Goal: Task Accomplishment & Management: Use online tool/utility

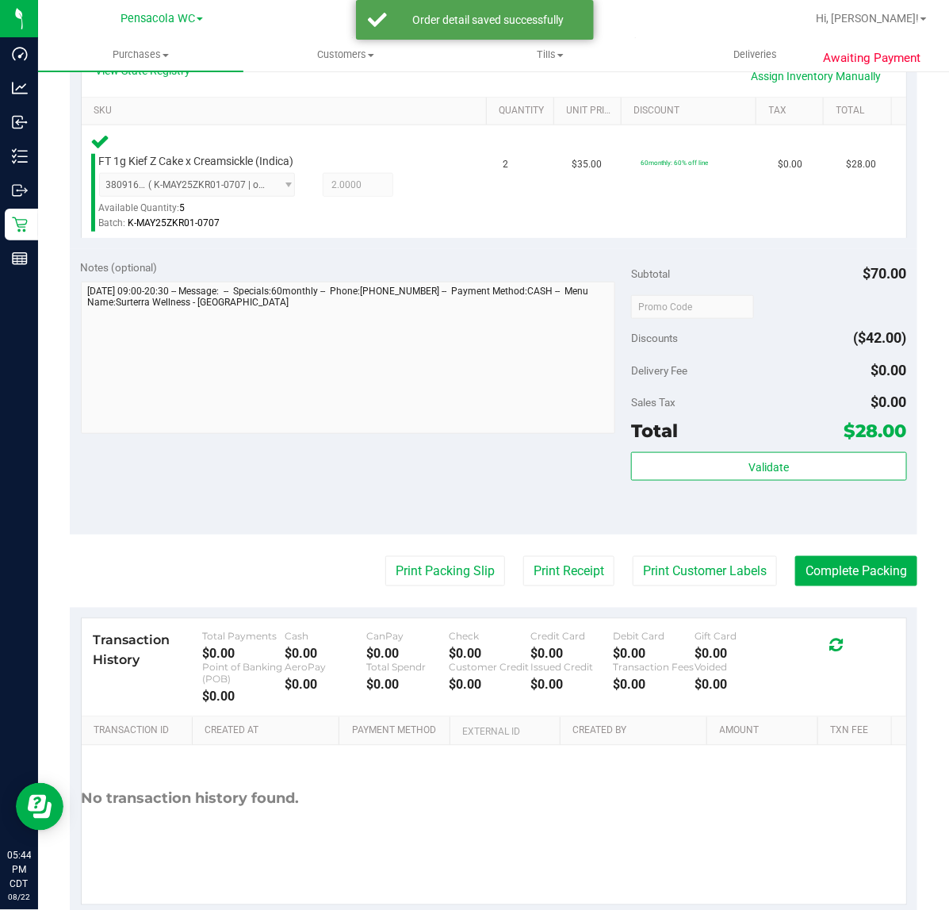
scroll to position [417, 0]
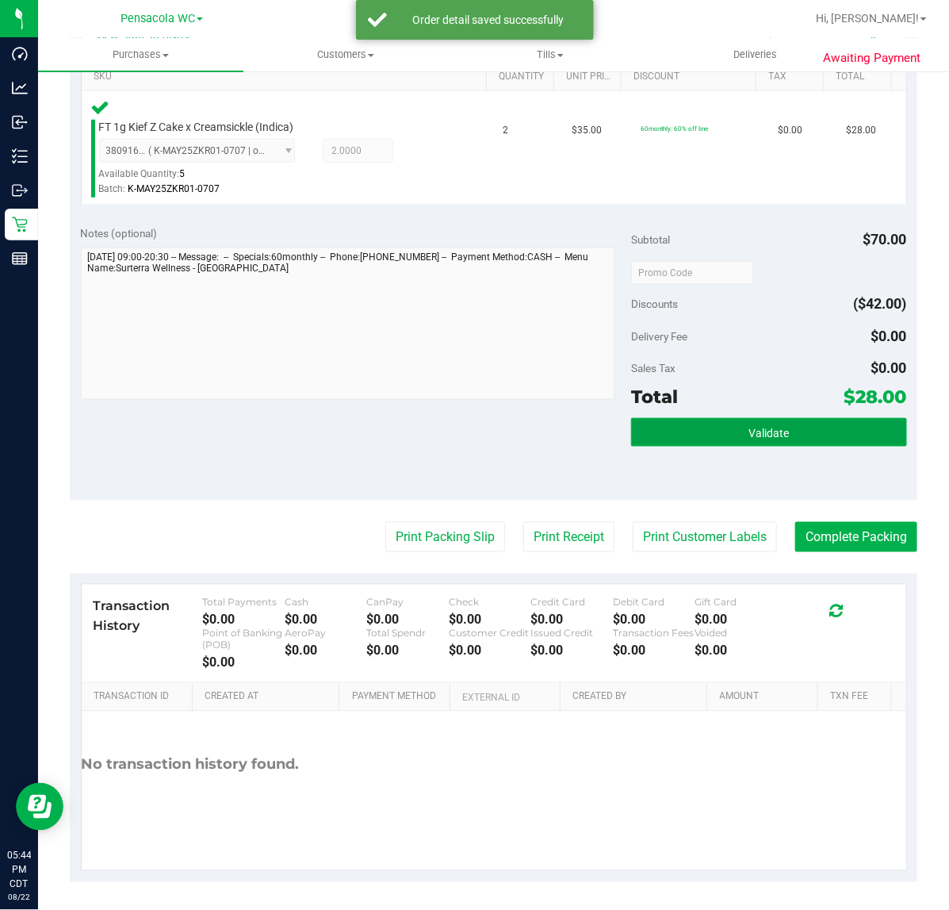
click at [782, 425] on button "Validate" at bounding box center [768, 432] width 275 height 29
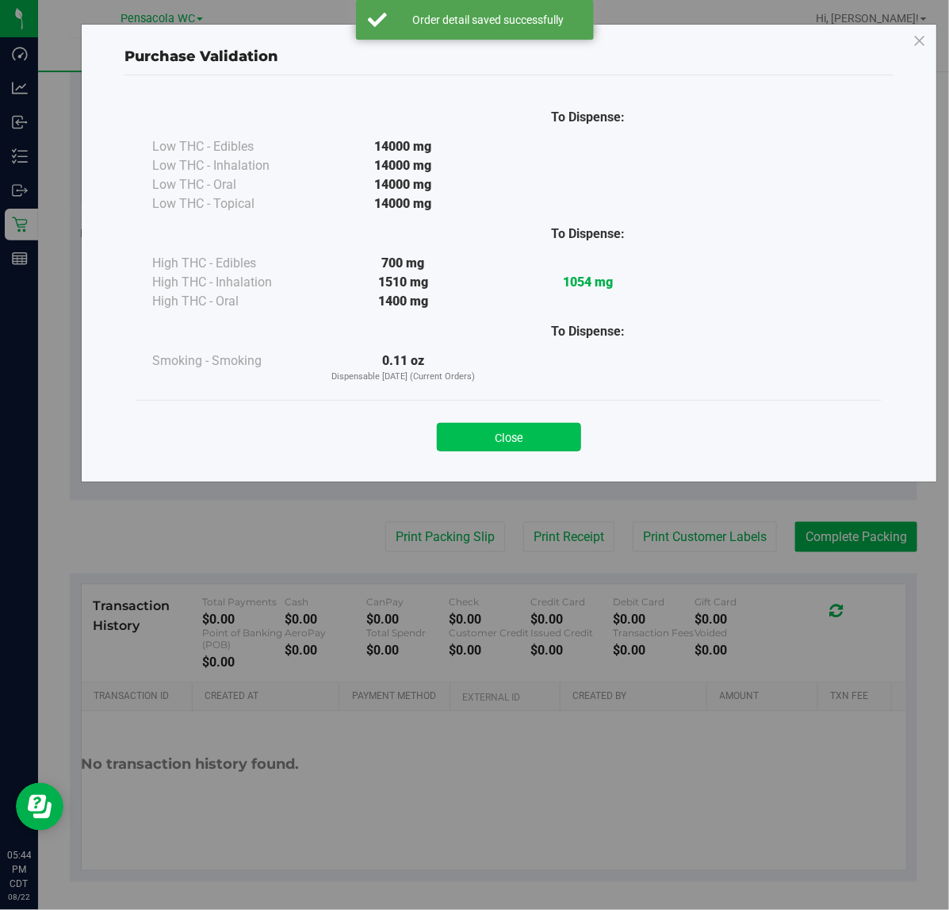
click at [527, 429] on button "Close" at bounding box center [509, 437] width 144 height 29
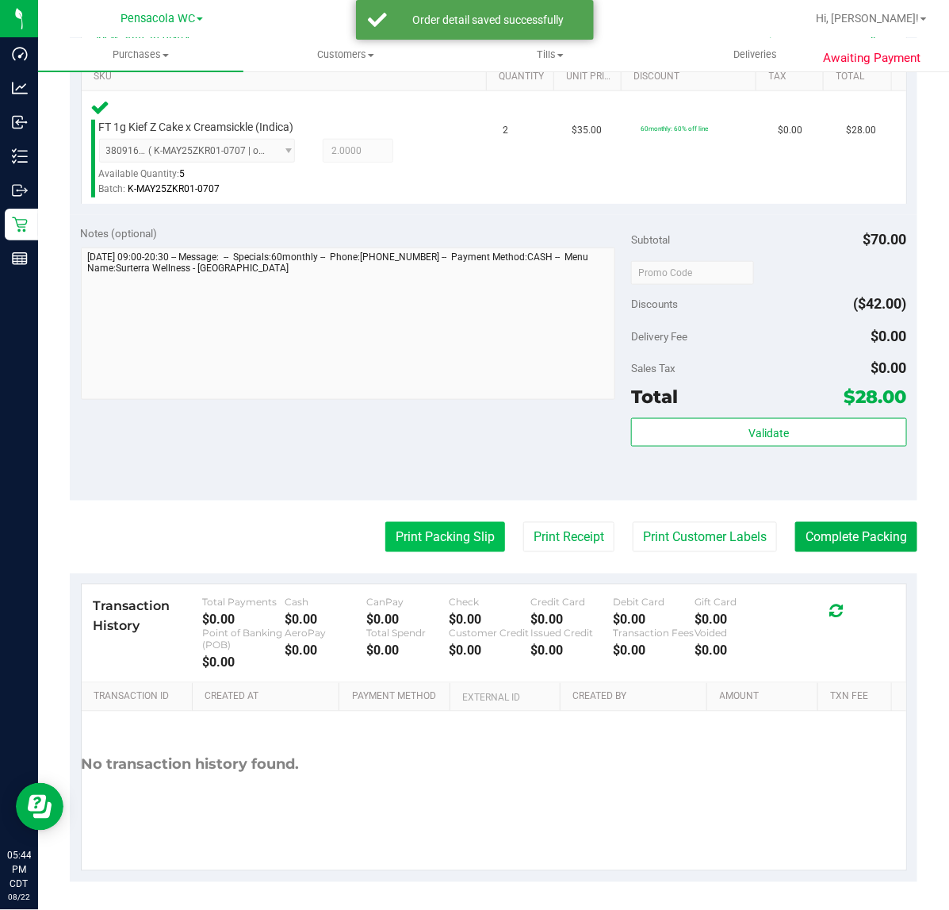
click at [397, 537] on button "Print Packing Slip" at bounding box center [445, 537] width 120 height 30
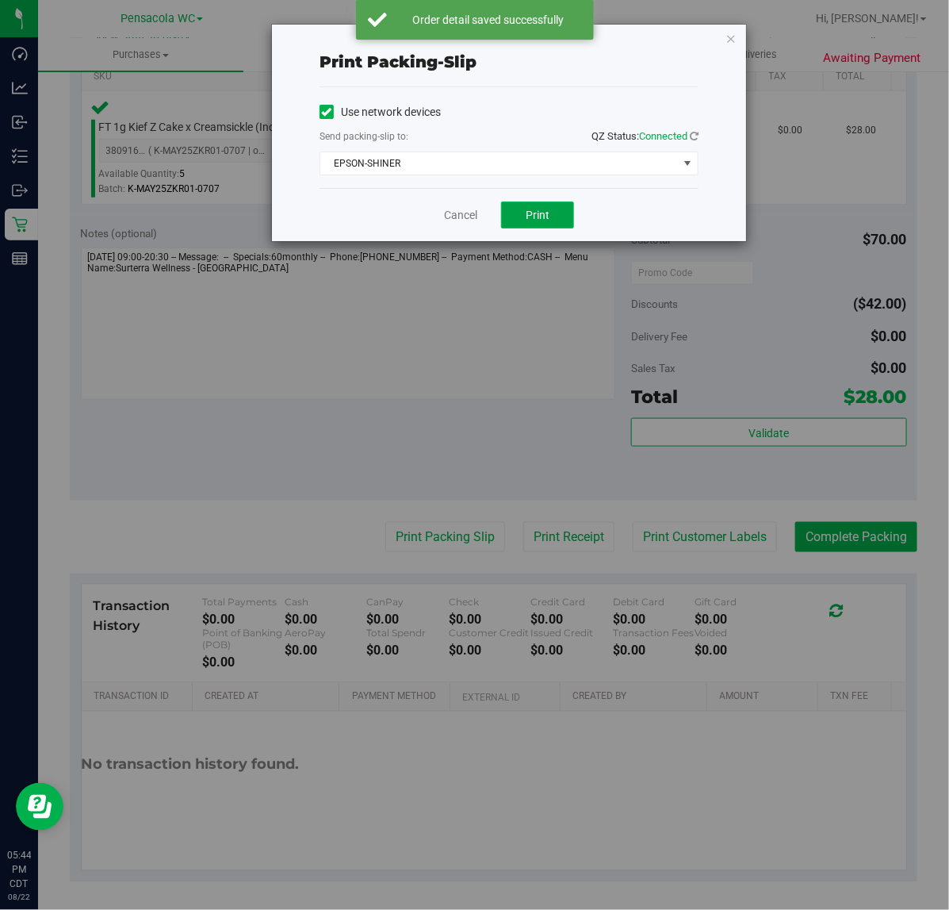
click at [518, 206] on button "Print" at bounding box center [537, 214] width 73 height 27
click at [454, 213] on link "Cancel" at bounding box center [460, 215] width 33 height 17
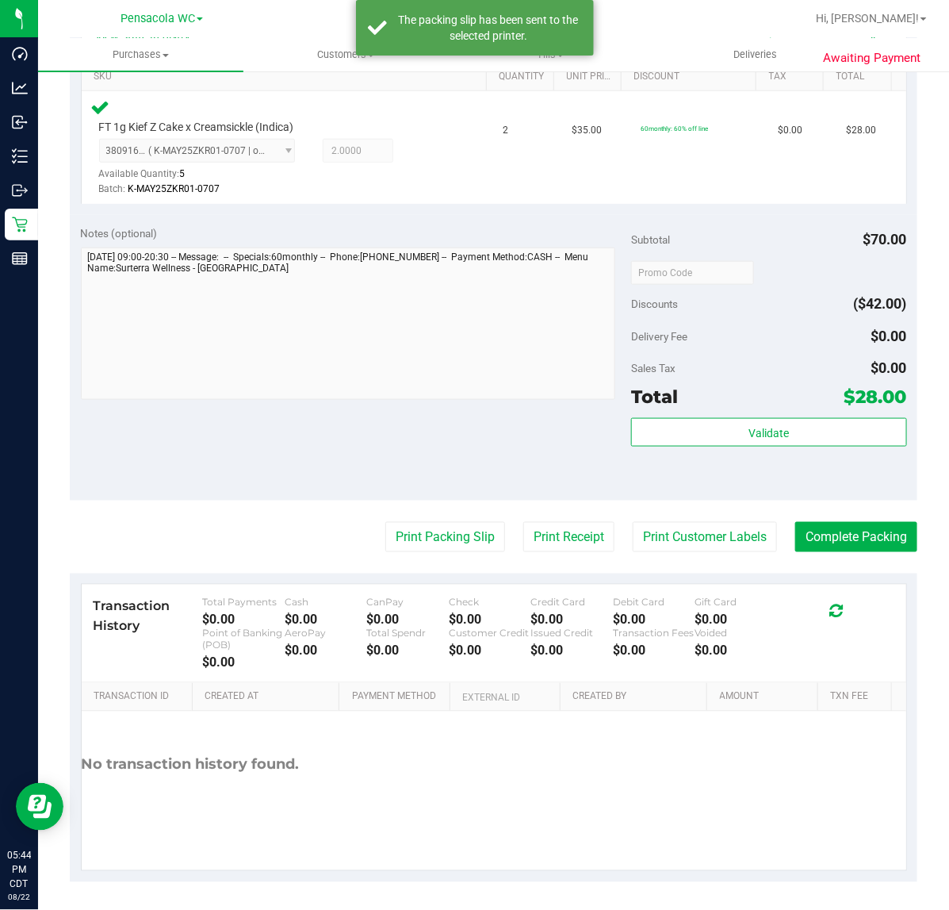
click at [850, 585] on div "Transaction History Total Payments $0.00 Cash $0.00 CanPay $0.00 Check $0.00 Cr…" at bounding box center [494, 634] width 825 height 98
click at [850, 544] on button "Complete Packing" at bounding box center [857, 537] width 122 height 30
